Goal: Check status: Check status

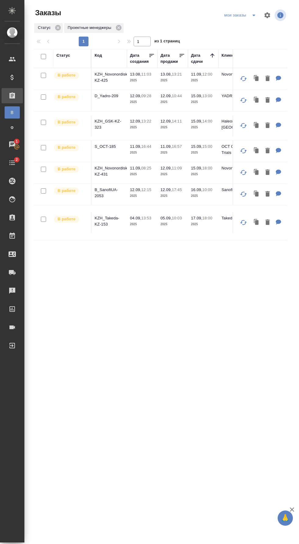
click at [112, 123] on p "KZH_GSK-KZ-323" at bounding box center [108, 124] width 29 height 12
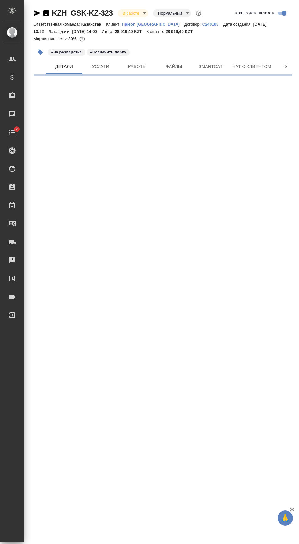
click at [40, 52] on icon "button" at bounding box center [40, 52] width 5 height 5
select select "RU"
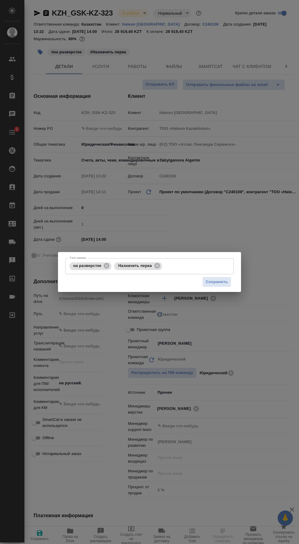
type textarea "x"
click at [156, 266] on icon at bounding box center [156, 265] width 5 height 5
click at [106, 267] on icon at bounding box center [106, 265] width 5 height 5
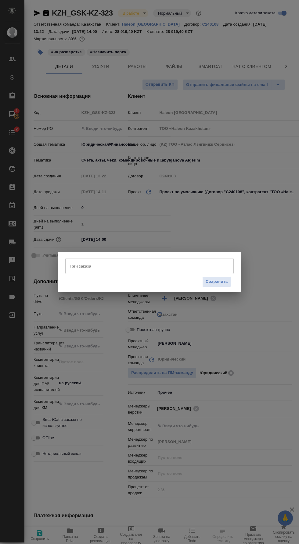
click at [138, 266] on input "Тэги заказа" at bounding box center [143, 266] width 151 height 10
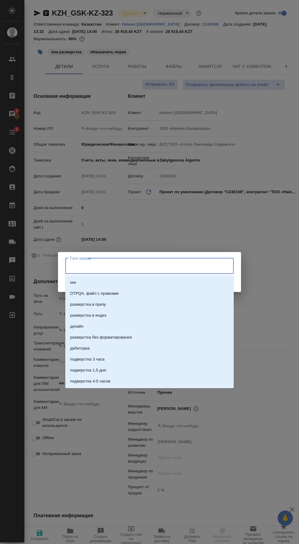
type textarea "x"
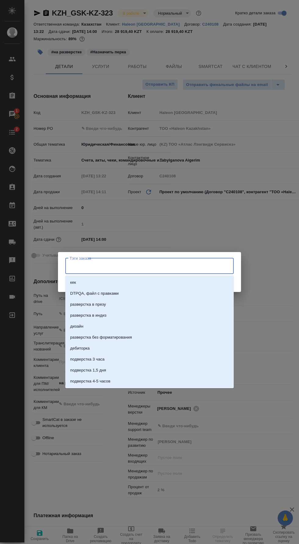
type textarea "x"
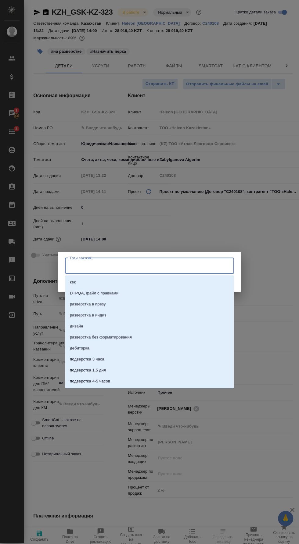
type textarea "x"
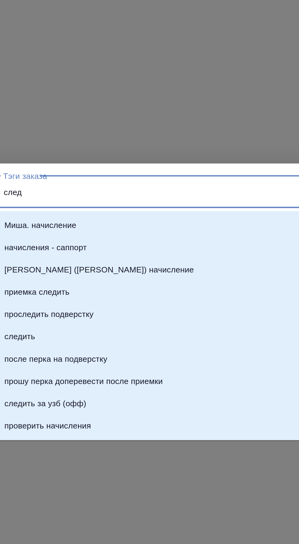
type input "следи"
select select "RU"
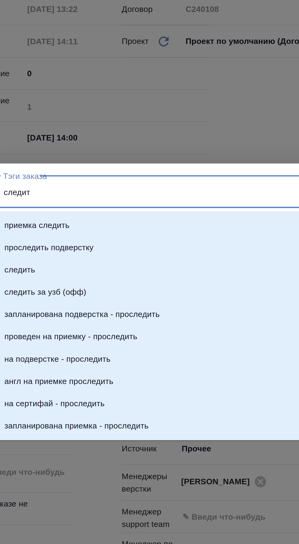
type input "следить"
type textarea "x"
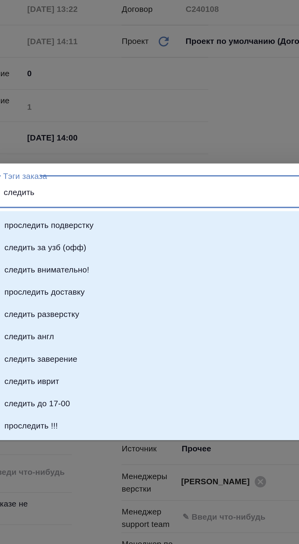
type input "следить"
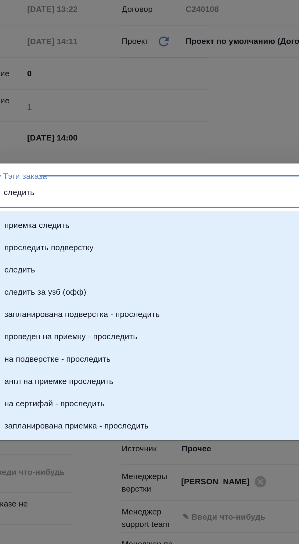
click at [173, 306] on li "следить" at bounding box center [149, 304] width 168 height 11
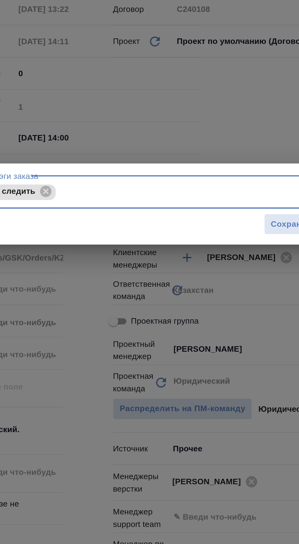
click at [207, 283] on span "Сохранить" at bounding box center [216, 282] width 22 height 7
type textarea "x"
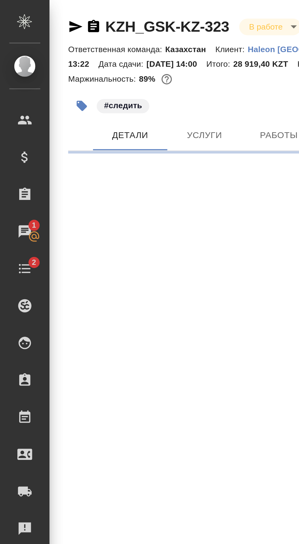
select select "RU"
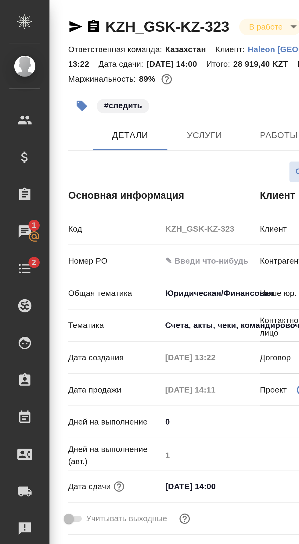
type textarea "x"
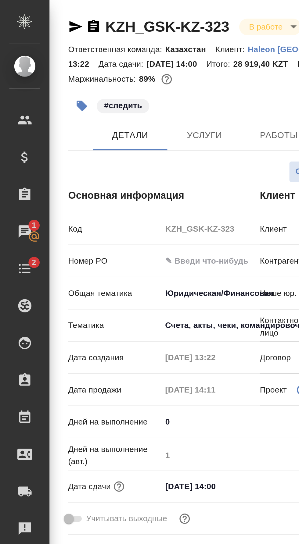
type textarea "x"
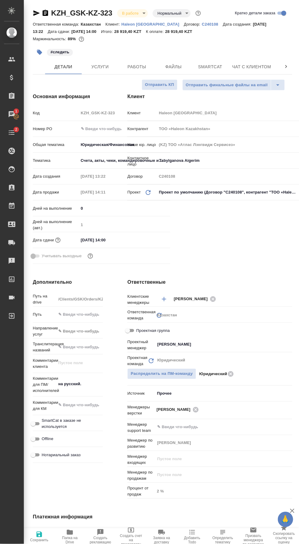
type textarea "x"
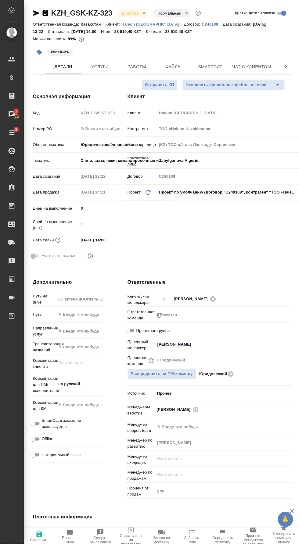
type textarea "x"
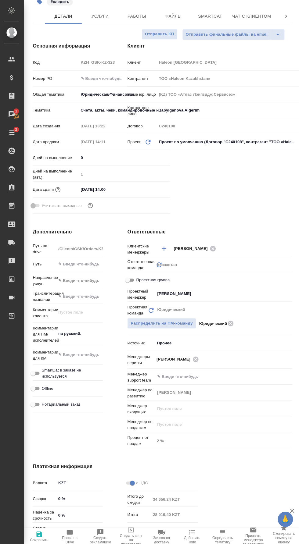
scroll to position [0, 0]
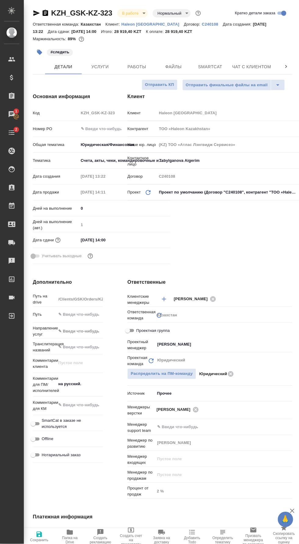
click at [138, 66] on span "Работы" at bounding box center [136, 67] width 29 height 8
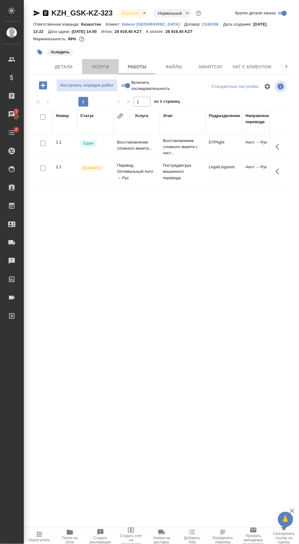
click at [105, 65] on span "Услуги" at bounding box center [100, 67] width 29 height 8
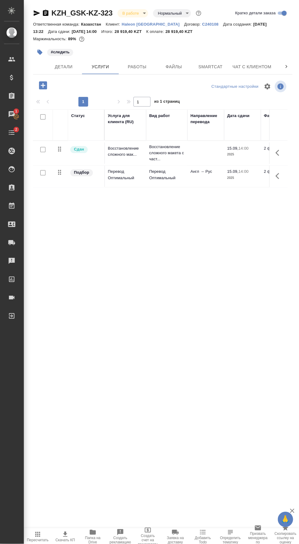
click at [143, 66] on span "Работы" at bounding box center [137, 67] width 29 height 8
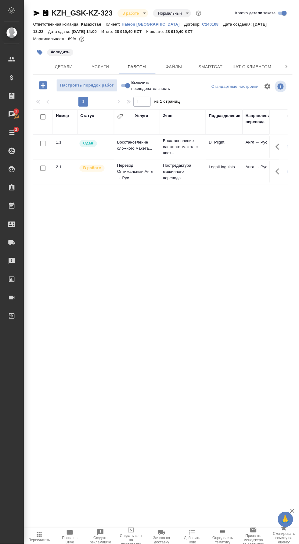
click at [202, 422] on div ".cls-1 fill:#fff; AWATERA Валеев Динар Клиенты Спецификации Заказы 1 Чаты 2 Tod…" at bounding box center [149, 272] width 299 height 544
click at [211, 368] on div ".cls-1 fill:#fff; AWATERA Валеев Динар Клиенты Спецификации Заказы 1 Чаты 2 Tod…" at bounding box center [149, 272] width 299 height 544
click at [16, 111] on span "1" at bounding box center [16, 111] width 9 height 6
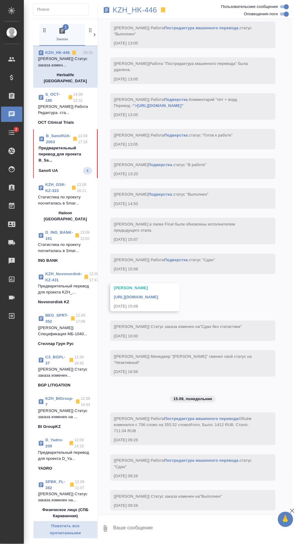
scroll to position [2368, 0]
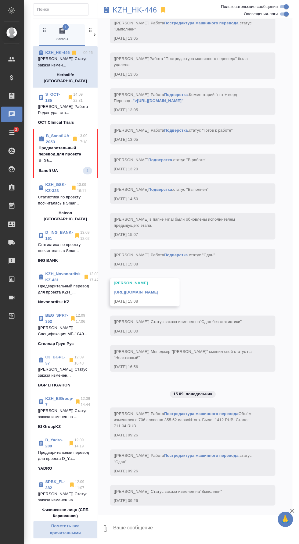
click at [71, 145] on p "Предварительный перевод для проекта B_Sa..." at bounding box center [65, 154] width 53 height 18
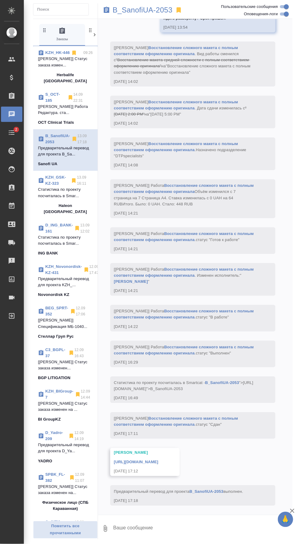
scroll to position [1456, 0]
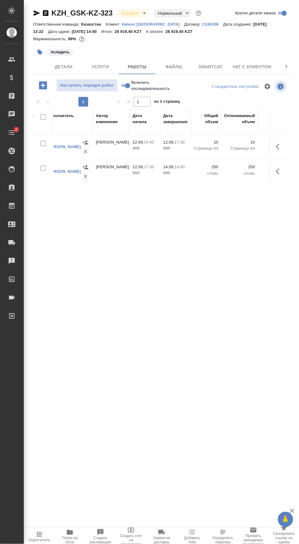
scroll to position [0, 237]
click at [222, 66] on span "Smartcat" at bounding box center [210, 67] width 29 height 8
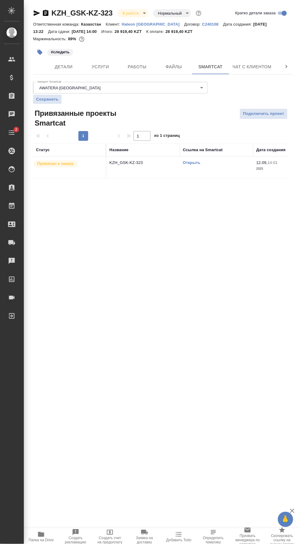
click at [196, 162] on link "Открыть" at bounding box center [191, 162] width 17 height 5
